Goal: Download file/media

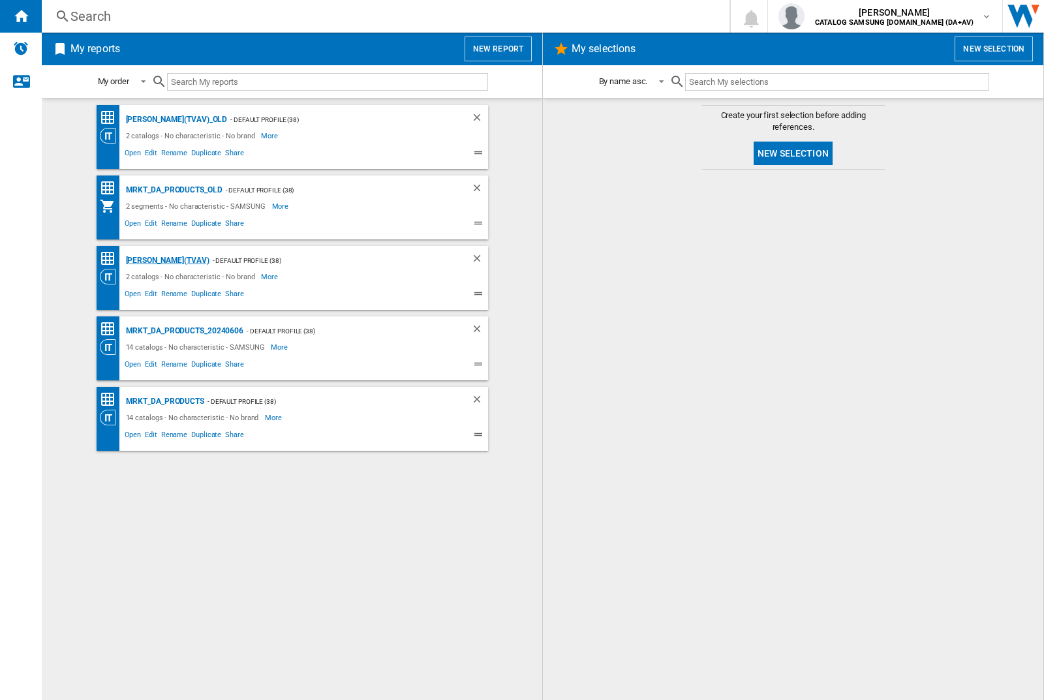
click at [145, 260] on div "JAY(TVAV)" at bounding box center [166, 261] width 87 height 16
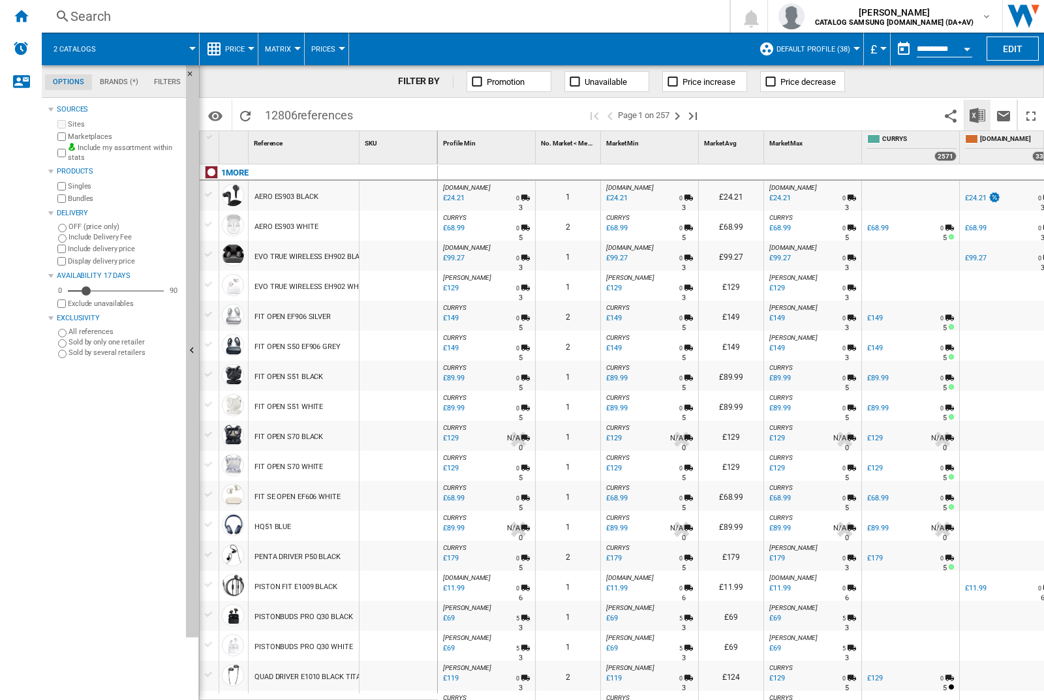
click at [978, 115] on img "Download in Excel" at bounding box center [978, 116] width 16 height 16
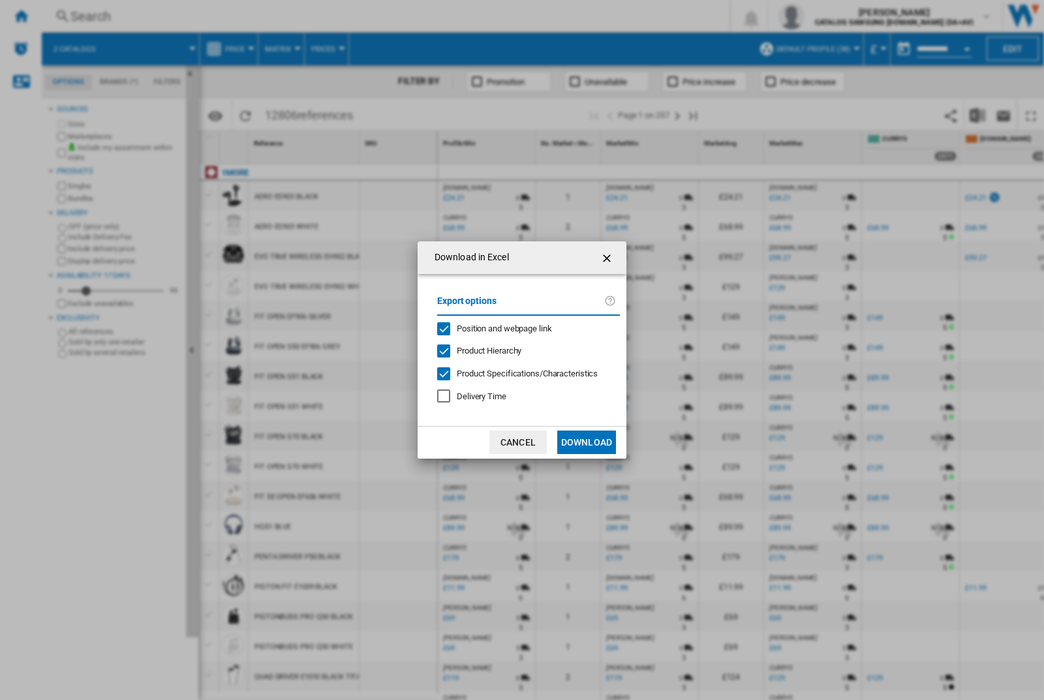
click at [523, 328] on span "Position and webpage link" at bounding box center [504, 329] width 95 height 10
click at [587, 442] on button "Download" at bounding box center [586, 442] width 59 height 23
